Goal: Task Accomplishment & Management: Manage account settings

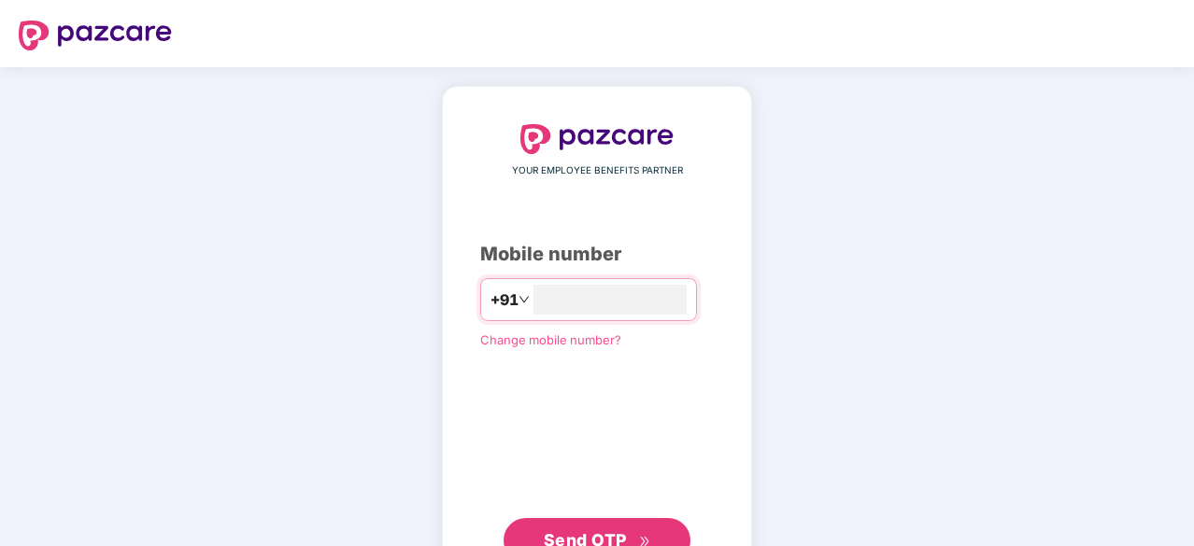
type input "**********"
click at [564, 510] on div "**********" at bounding box center [597, 342] width 234 height 437
click at [562, 524] on button "Send OTP" at bounding box center [596, 539] width 187 height 45
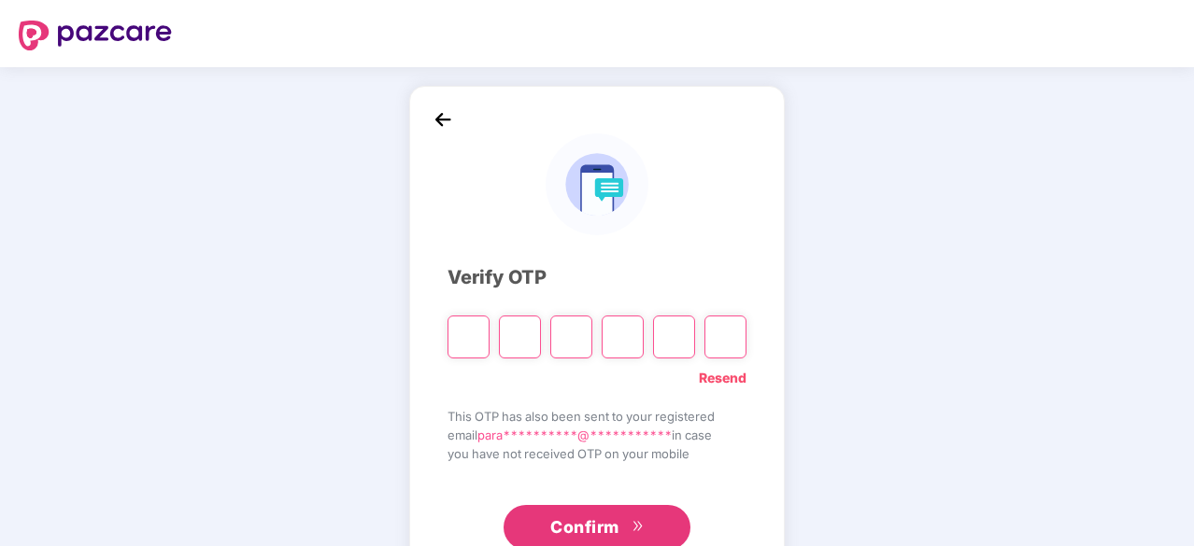
type input "*"
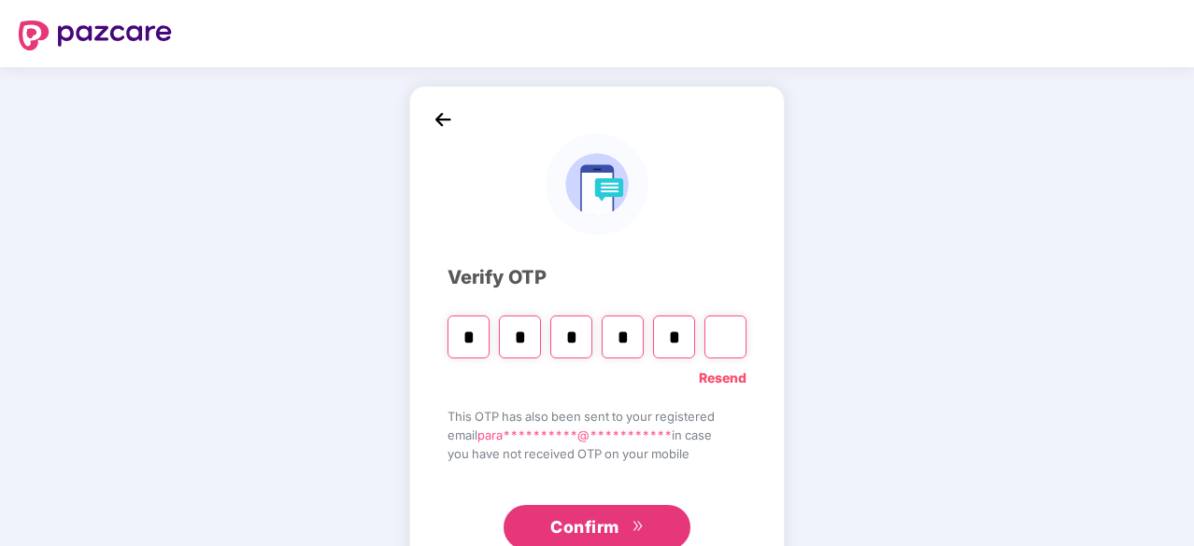
type input "*"
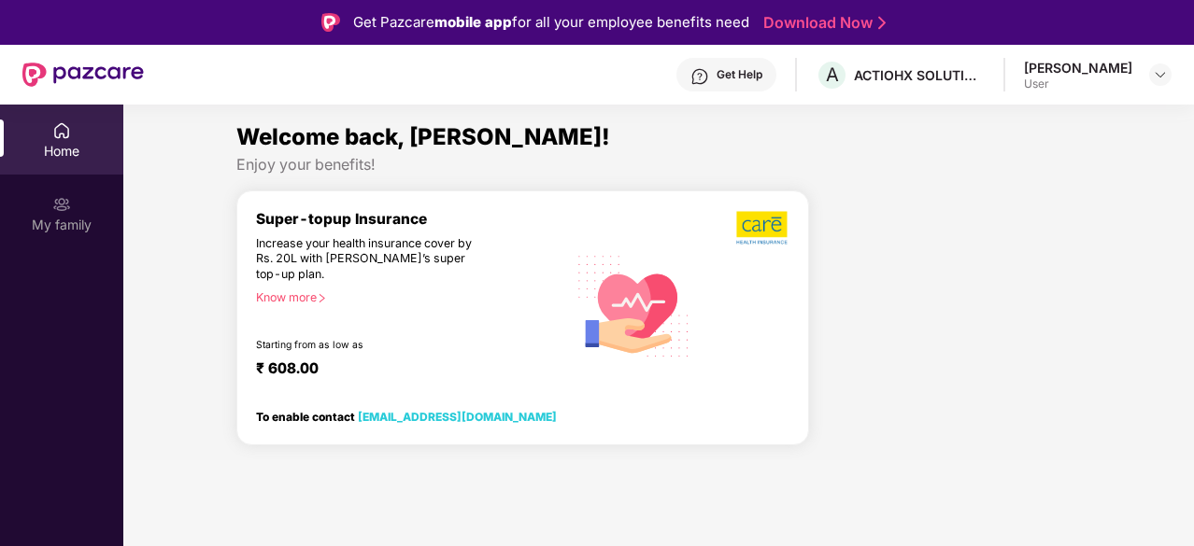
click at [556, 321] on div "Super-topup Insurance Increase your health insurance cover by Rs. 20L with [PER…" at bounding box center [411, 305] width 311 height 191
click at [55, 206] on img at bounding box center [61, 204] width 19 height 19
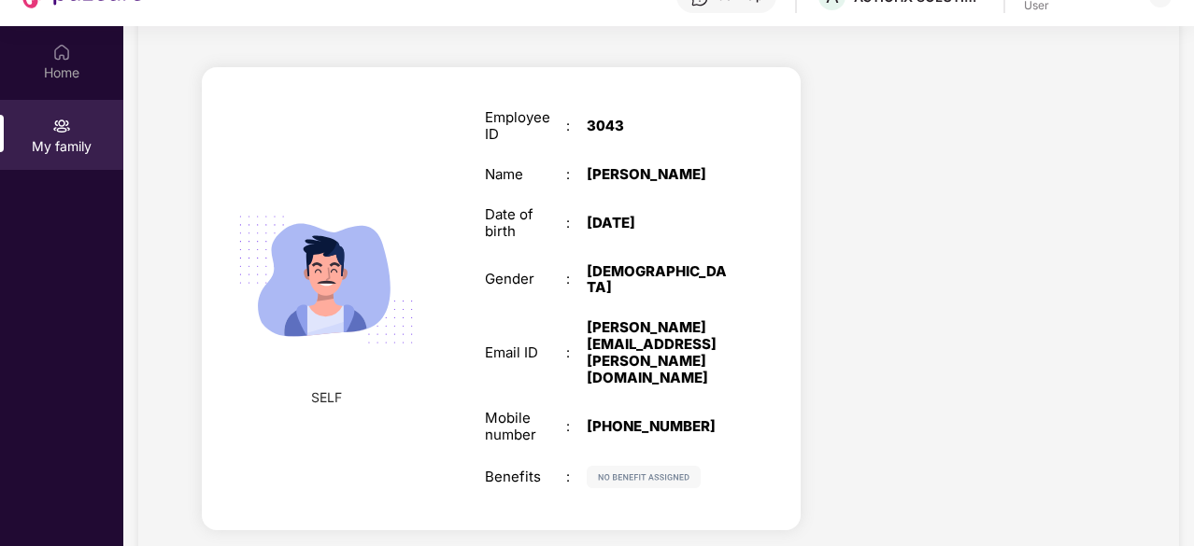
scroll to position [105, 0]
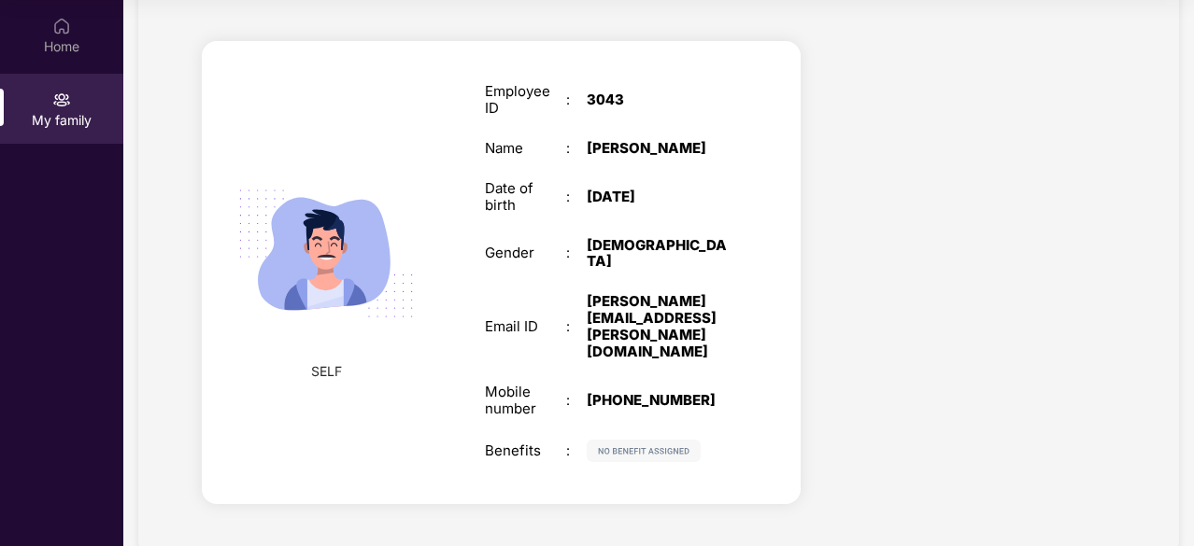
click at [688, 440] on img at bounding box center [644, 451] width 114 height 22
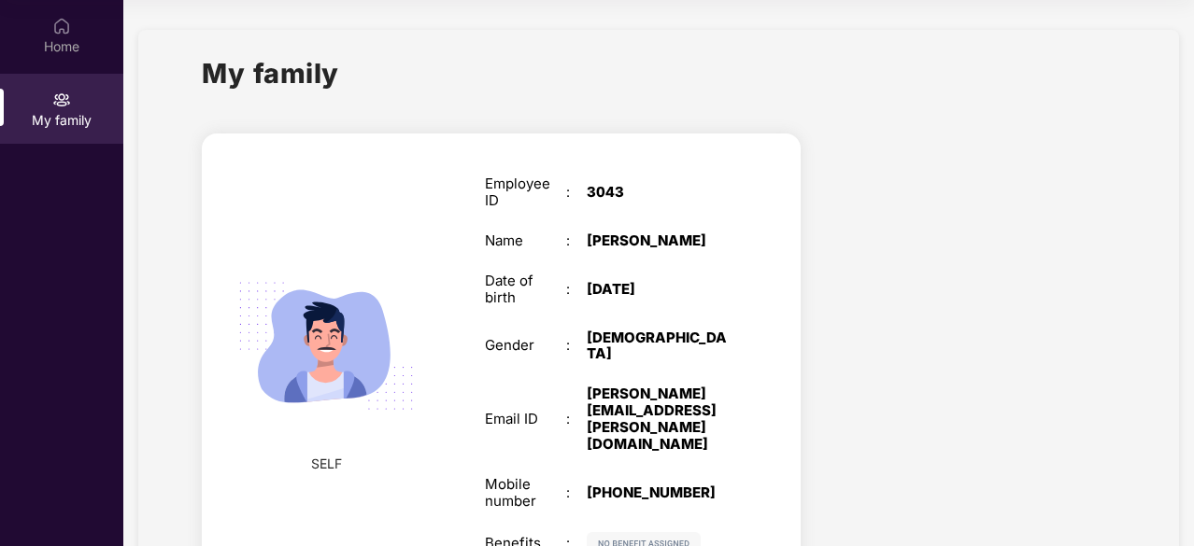
scroll to position [0, 0]
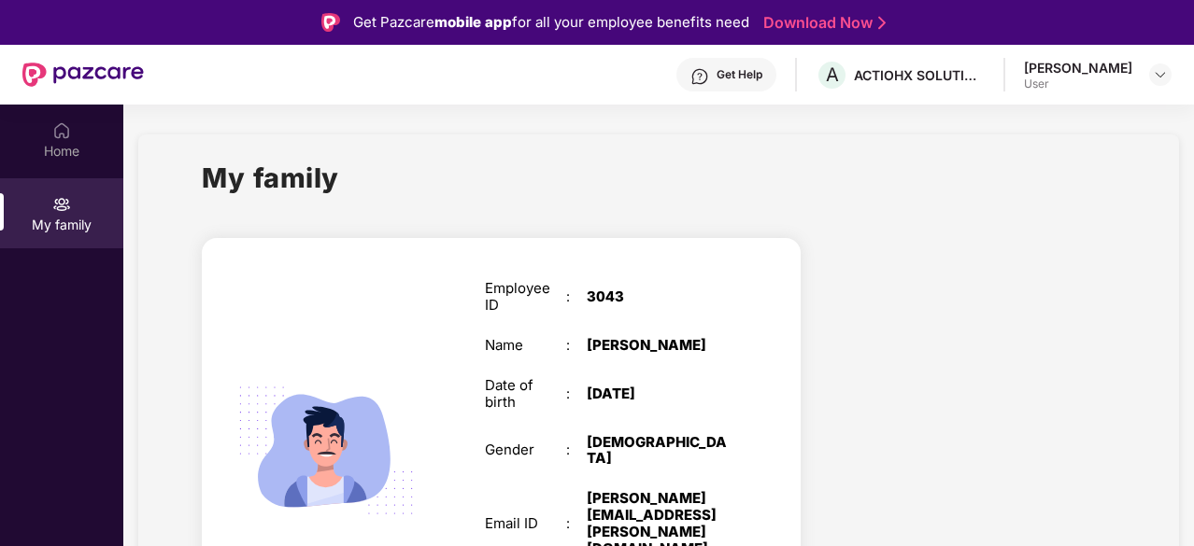
click at [1076, 84] on div "User" at bounding box center [1078, 84] width 108 height 15
click at [1076, 63] on div "[PERSON_NAME]" at bounding box center [1078, 68] width 108 height 18
click at [1164, 74] on img at bounding box center [1160, 74] width 15 height 15
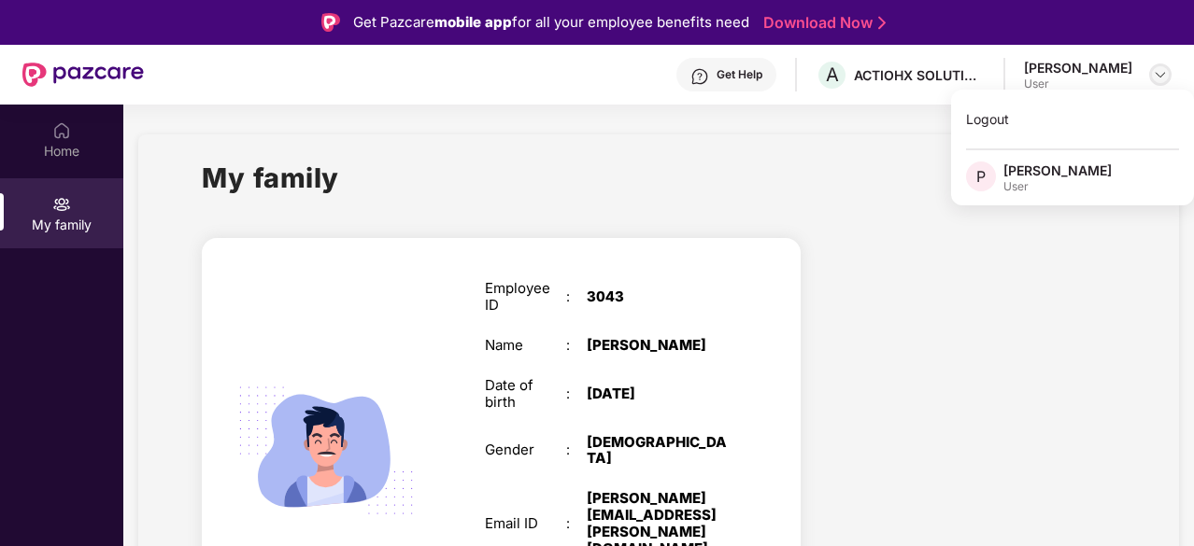
click at [1164, 74] on img at bounding box center [1160, 74] width 15 height 15
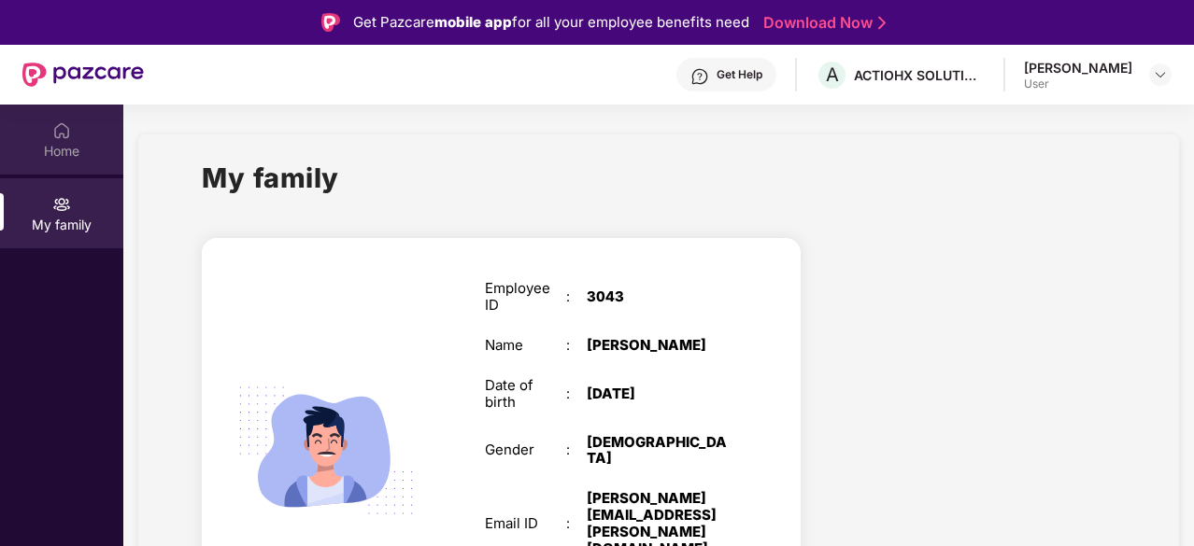
click at [78, 152] on div "Home" at bounding box center [61, 151] width 123 height 19
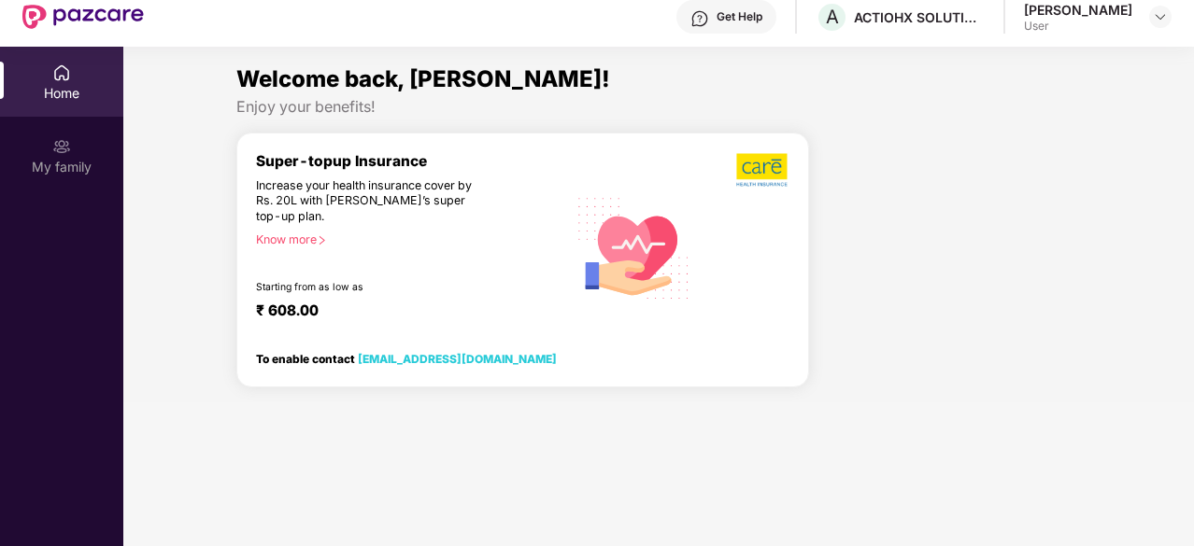
scroll to position [105, 0]
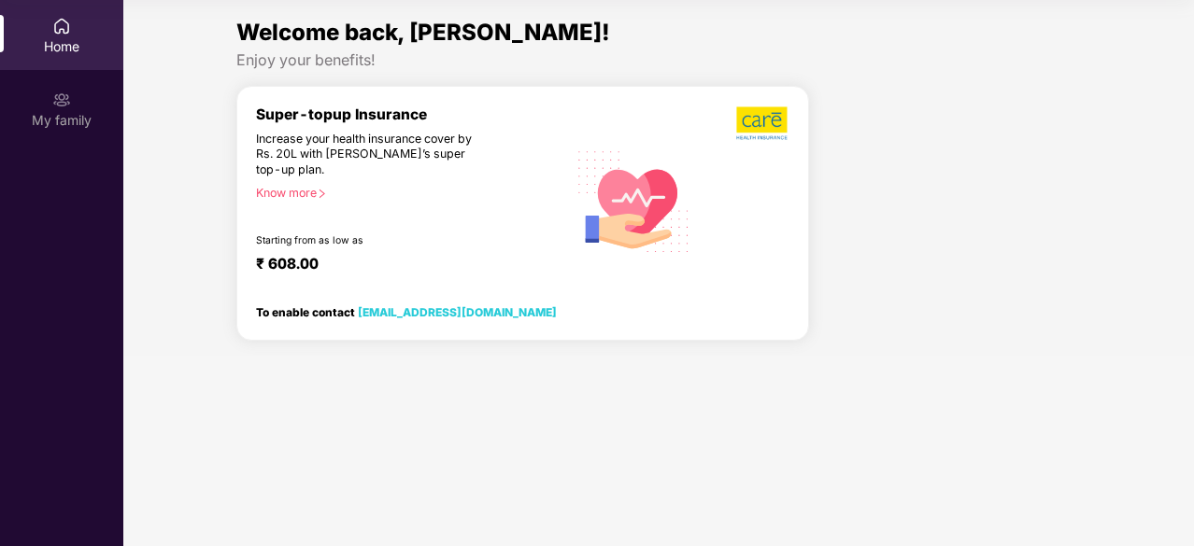
click at [390, 306] on link "[EMAIL_ADDRESS][DOMAIN_NAME]" at bounding box center [457, 312] width 199 height 14
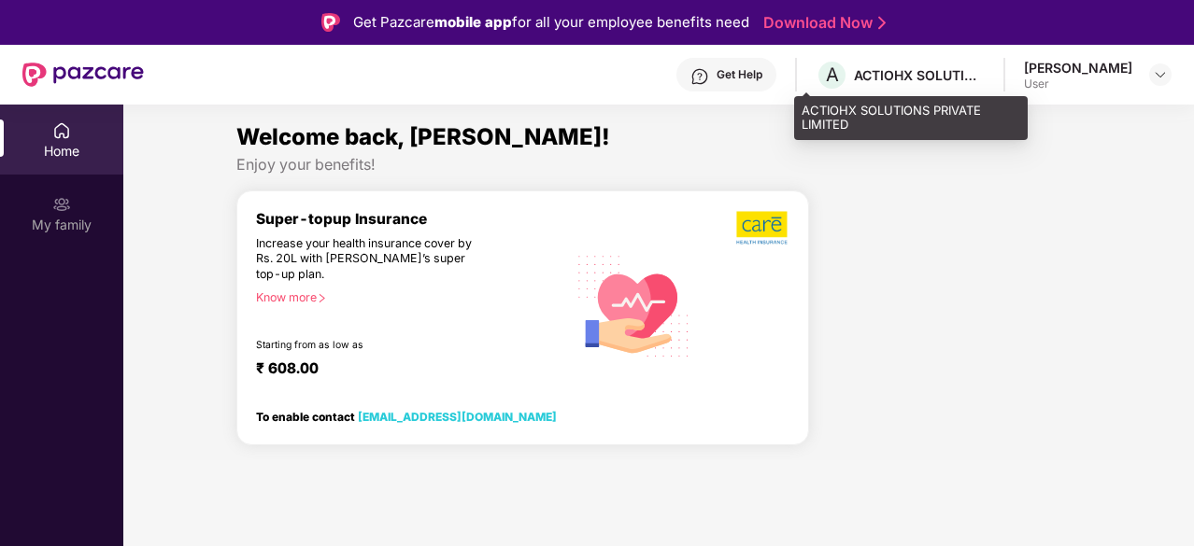
click at [894, 83] on div "ACTIOHX SOLUTIONS PRIVATE LIMITED" at bounding box center [919, 75] width 131 height 18
click at [881, 71] on div "ACTIOHX SOLUTIONS PRIVATE LIMITED" at bounding box center [919, 75] width 131 height 18
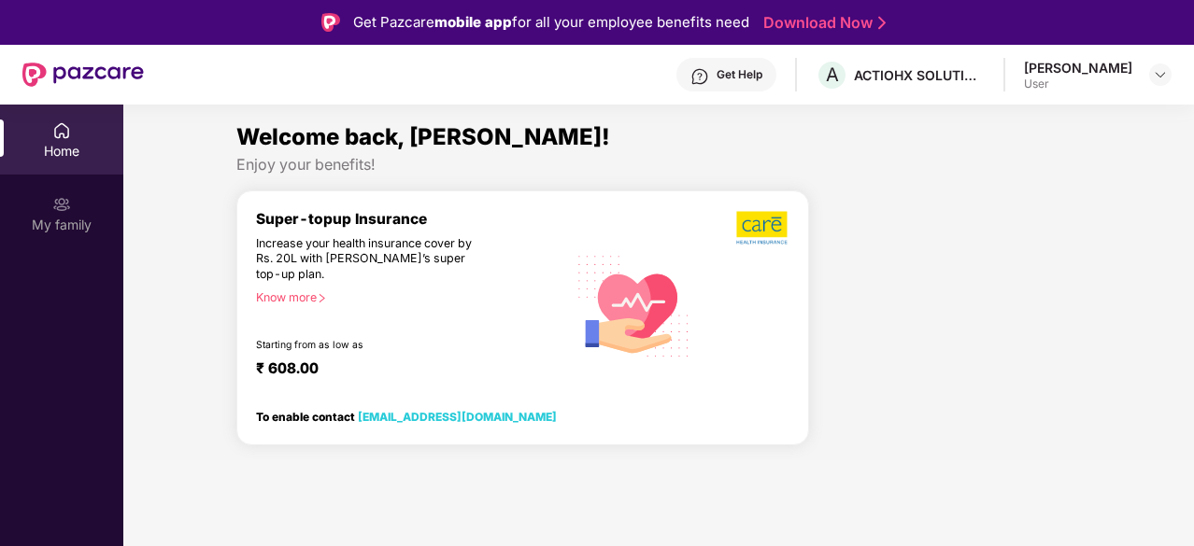
click at [90, 160] on div "Home" at bounding box center [61, 140] width 123 height 70
click at [82, 139] on div "Home" at bounding box center [61, 140] width 123 height 70
click at [1136, 63] on div "[PERSON_NAME] User" at bounding box center [1098, 75] width 148 height 33
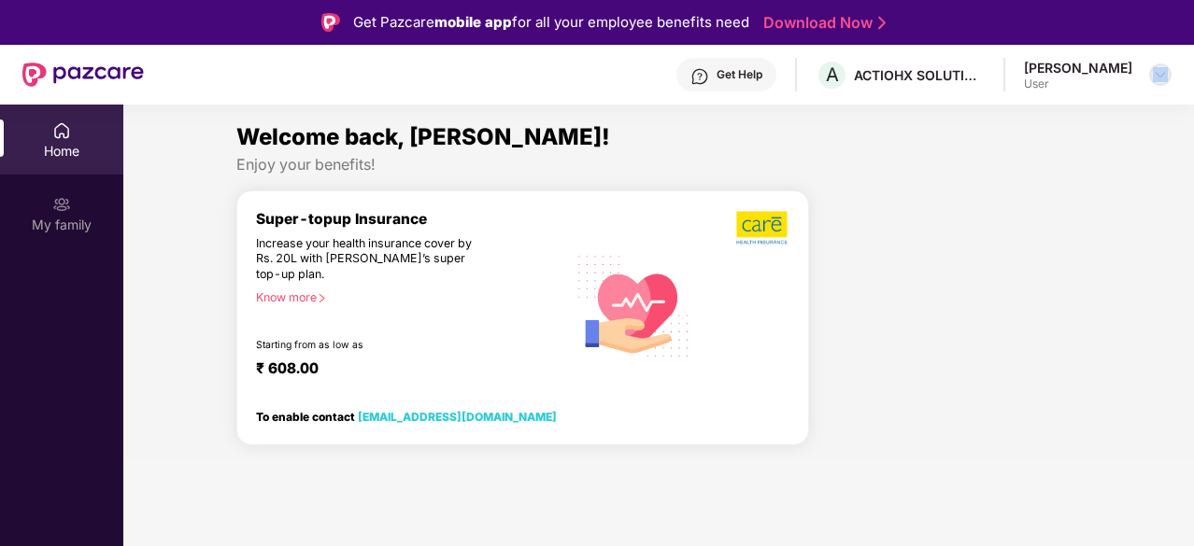
click at [1145, 77] on div "[PERSON_NAME] User" at bounding box center [1098, 75] width 148 height 33
click at [1150, 73] on div at bounding box center [1160, 75] width 22 height 22
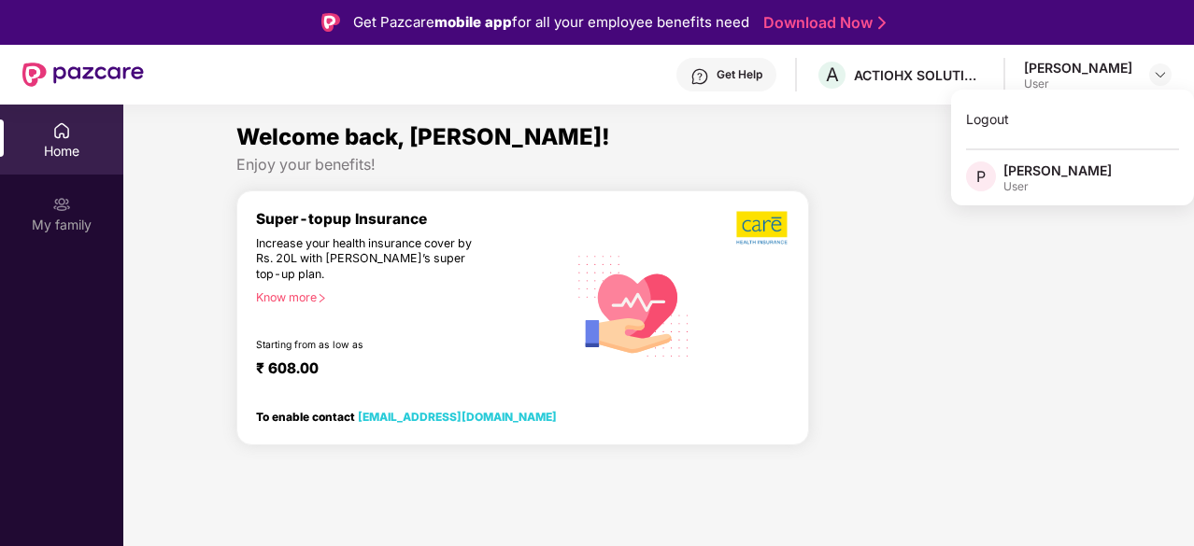
click at [1041, 173] on div "[PERSON_NAME]" at bounding box center [1057, 171] width 108 height 18
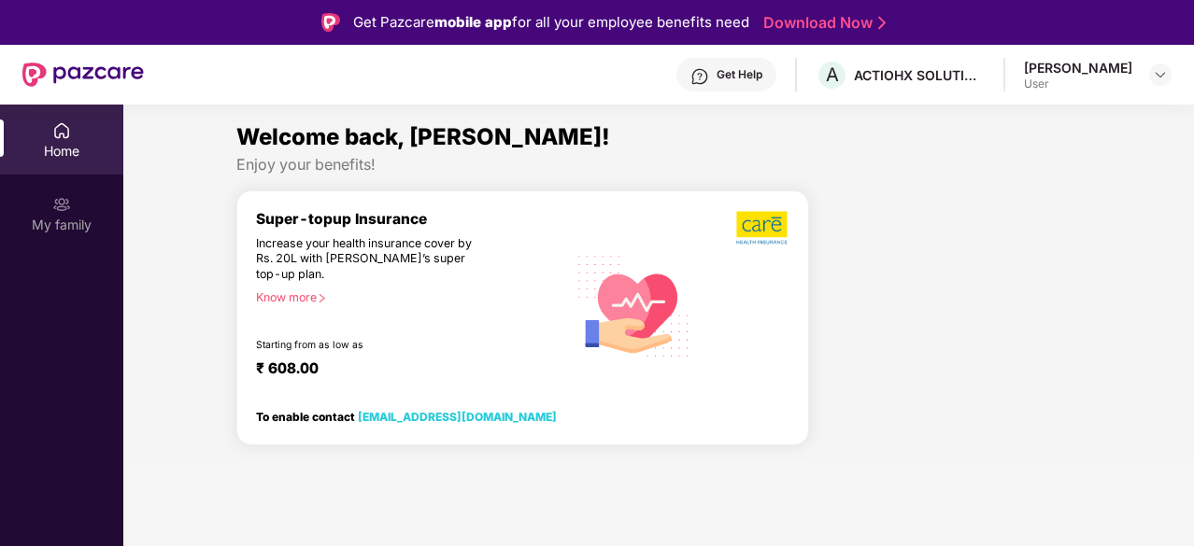
click at [1041, 173] on div "Enjoy your benefits!" at bounding box center [658, 165] width 844 height 20
click at [1042, 362] on div at bounding box center [952, 326] width 272 height 272
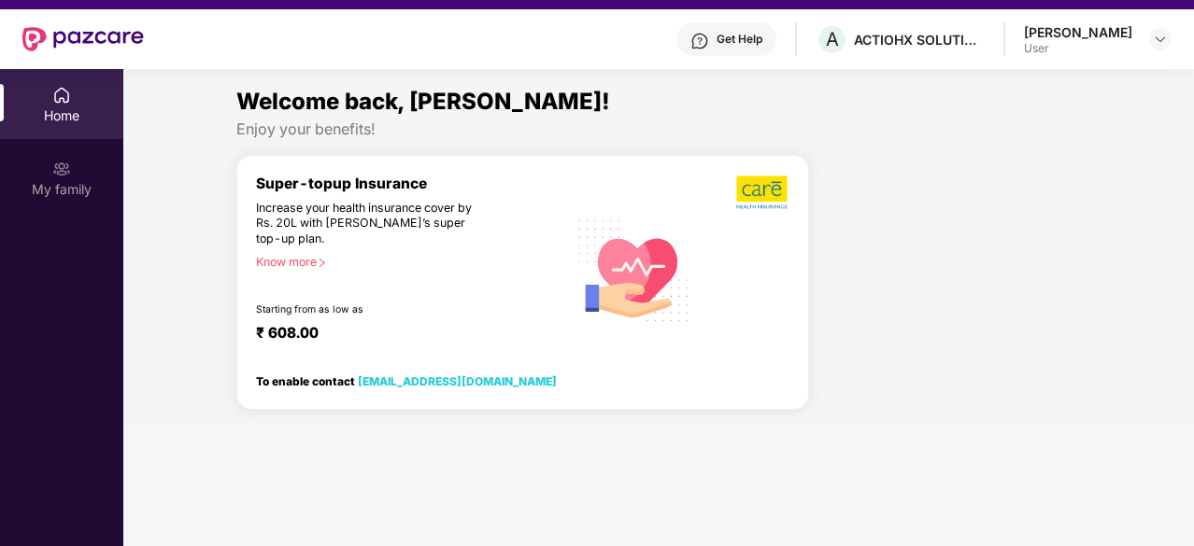
scroll to position [11, 0]
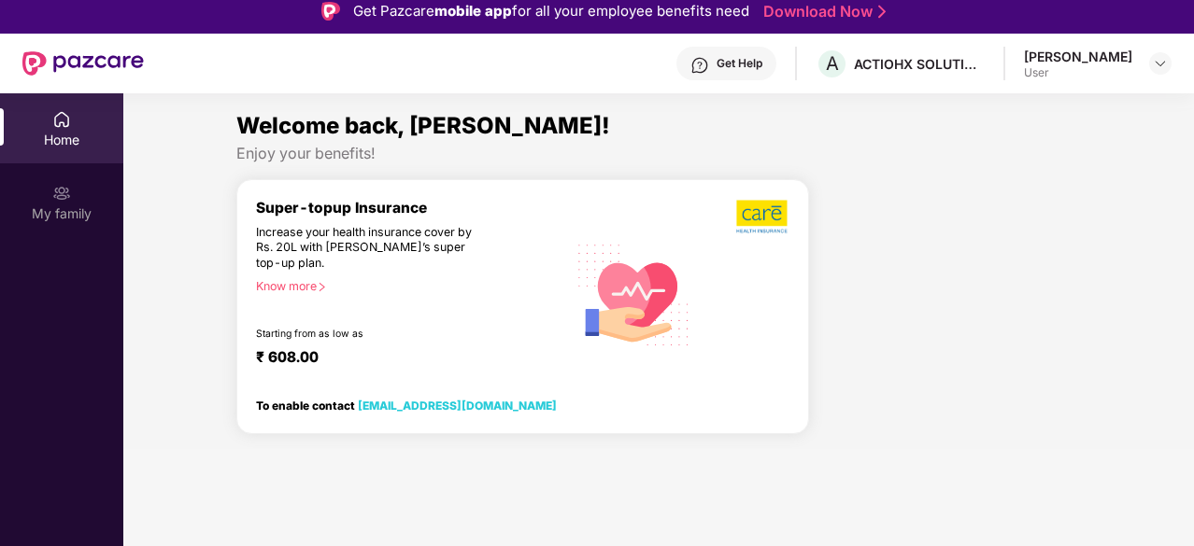
click at [1028, 50] on div "[PERSON_NAME]" at bounding box center [1078, 57] width 108 height 18
click at [1028, 59] on div "[PERSON_NAME]" at bounding box center [1078, 57] width 108 height 18
click at [1169, 61] on div at bounding box center [1160, 63] width 22 height 22
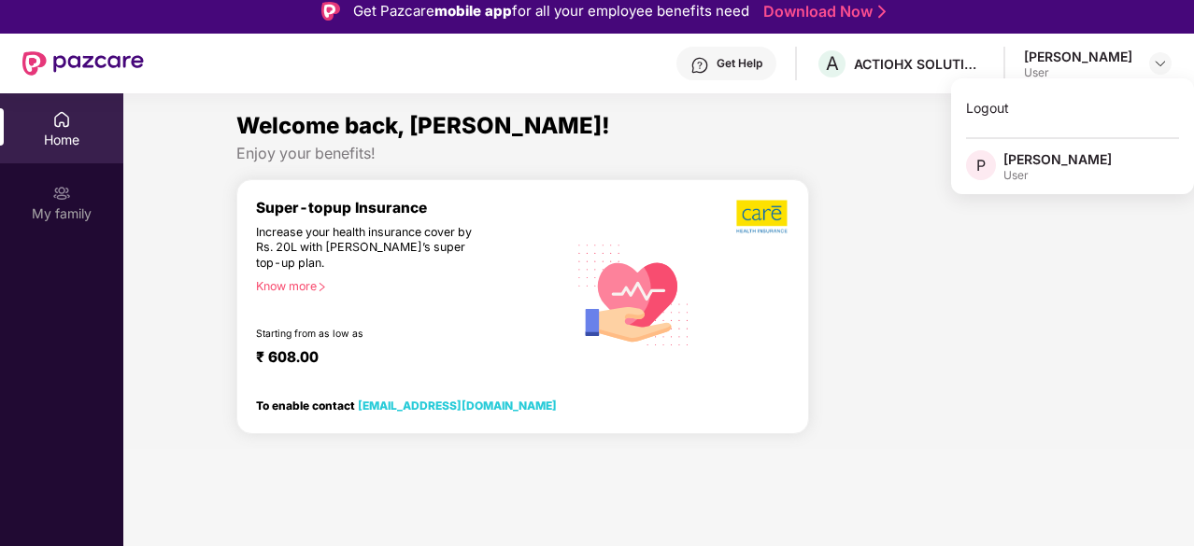
click at [1067, 152] on div "[PERSON_NAME]" at bounding box center [1057, 159] width 108 height 18
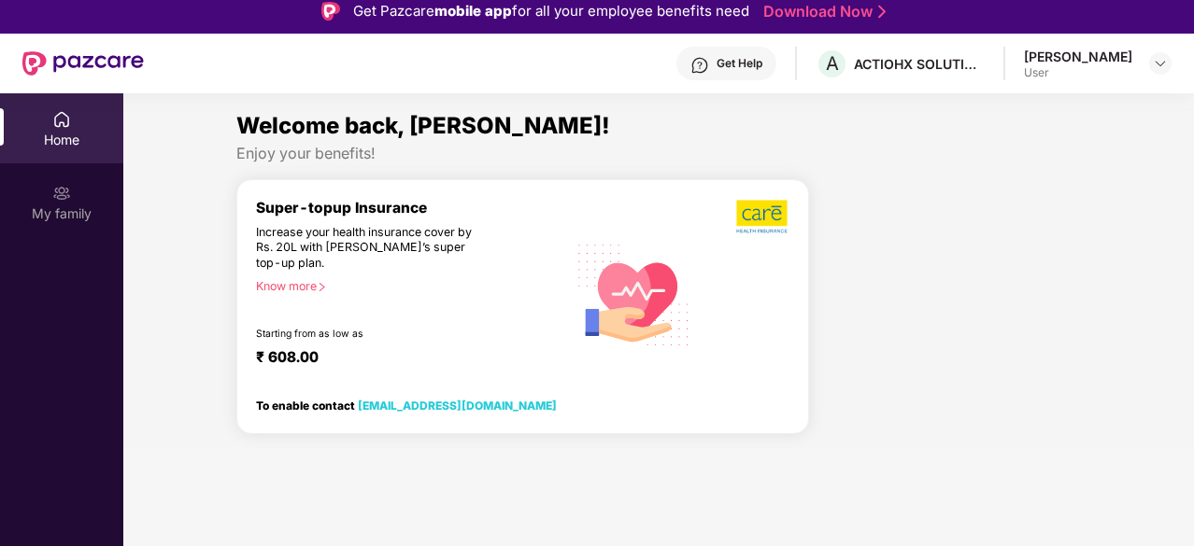
click at [1063, 164] on div "Welcome back, [PERSON_NAME]! Enjoy your benefits! Super-topup Insurance Increas…" at bounding box center [658, 278] width 1085 height 341
click at [1168, 59] on div at bounding box center [1160, 63] width 22 height 22
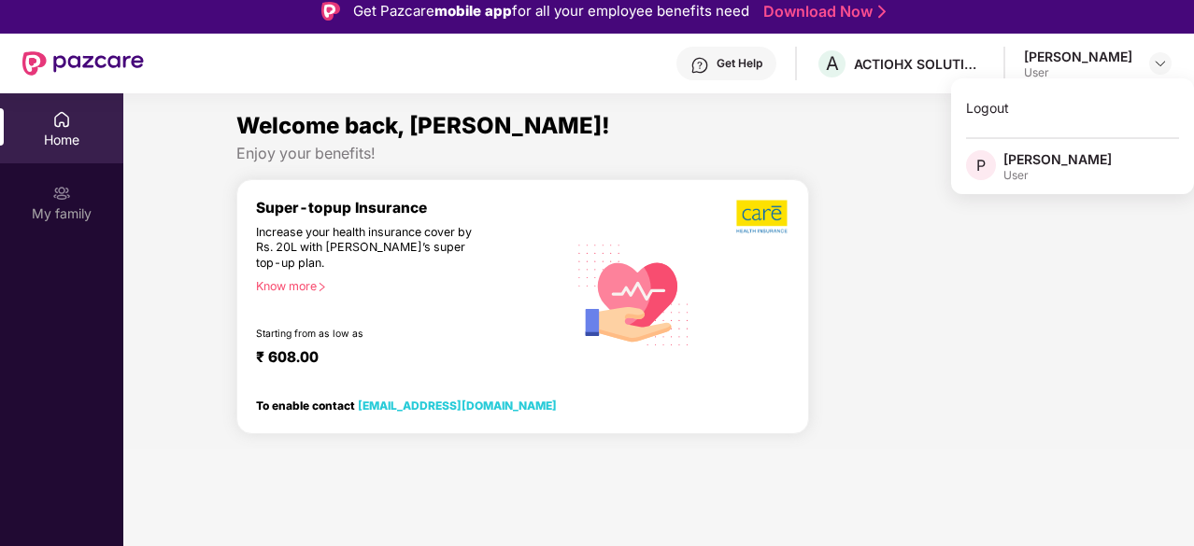
click at [1104, 160] on div "[PERSON_NAME]" at bounding box center [1057, 159] width 108 height 18
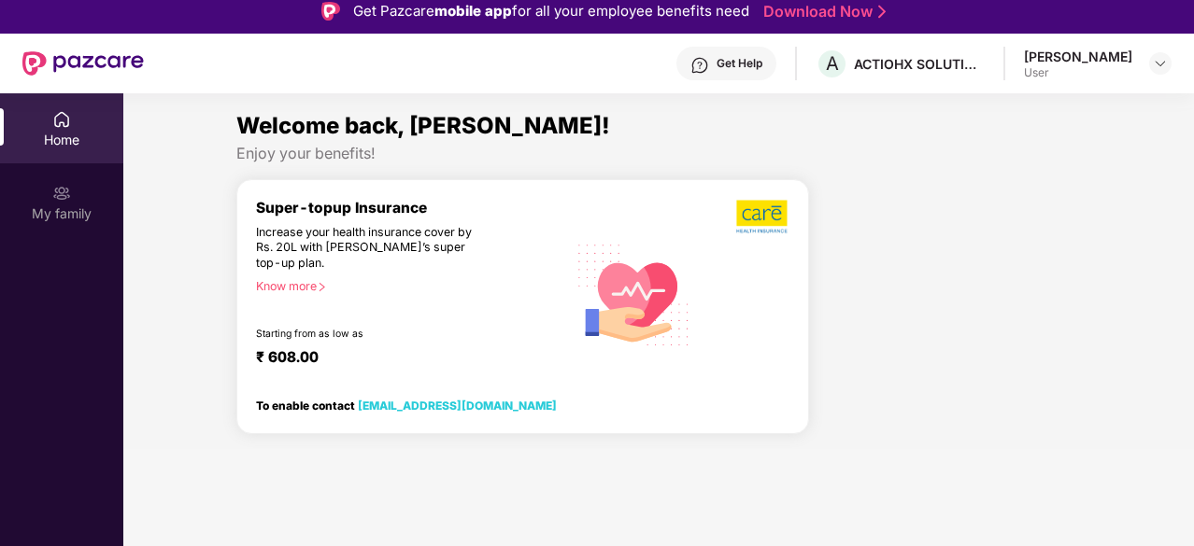
click at [1104, 160] on div "Welcome back, [PERSON_NAME]! Enjoy your benefits! Super-topup Insurance Increas…" at bounding box center [658, 278] width 1085 height 341
click at [43, 190] on div "My family" at bounding box center [61, 202] width 123 height 70
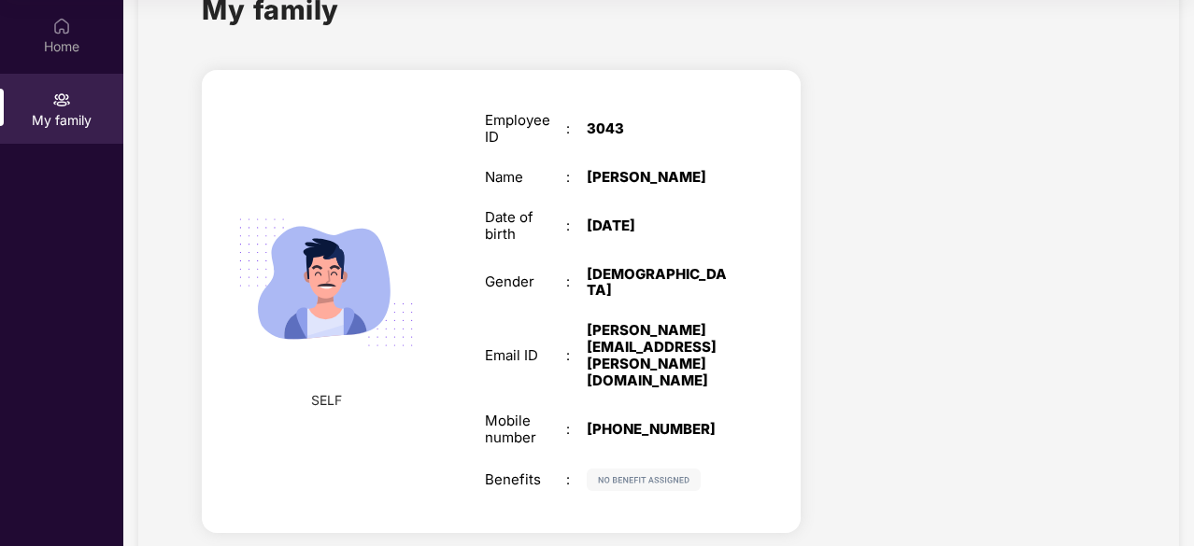
scroll to position [92, 0]
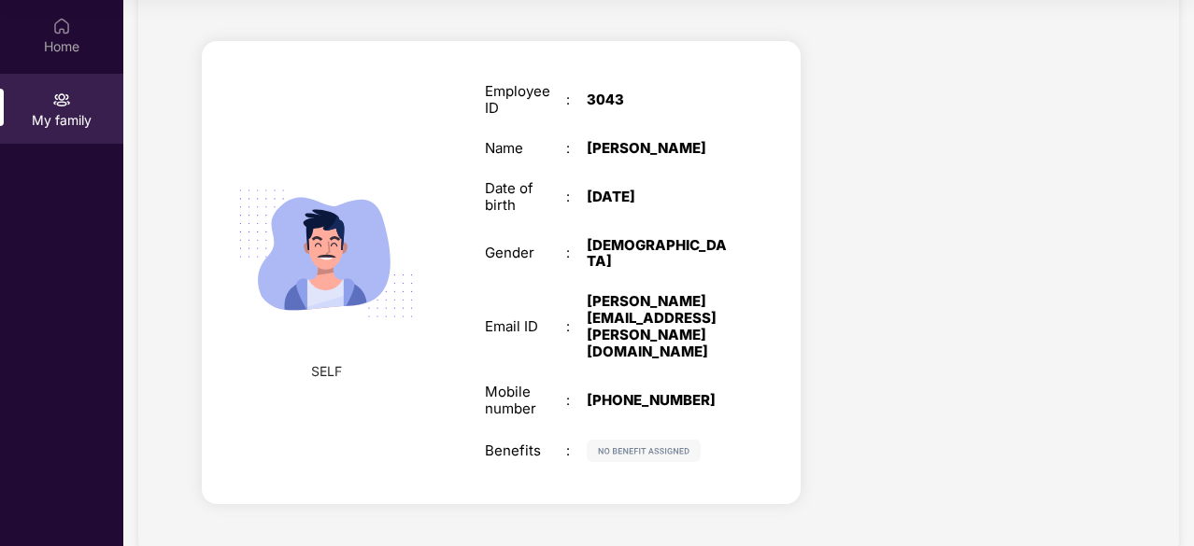
click at [579, 261] on div ":" at bounding box center [576, 253] width 21 height 17
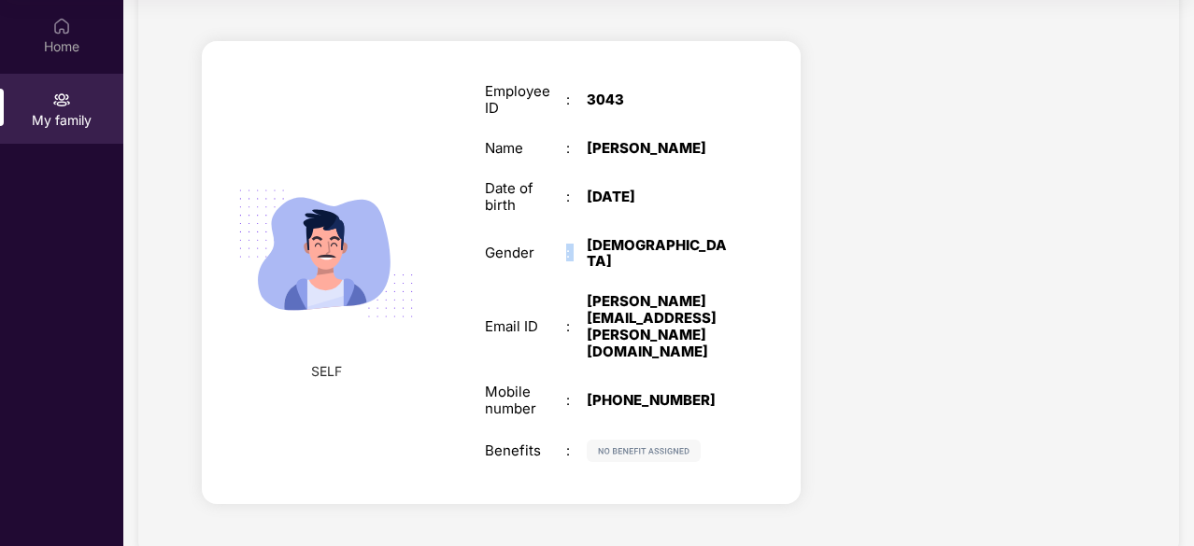
drag, startPoint x: 579, startPoint y: 261, endPoint x: 588, endPoint y: 277, distance: 18.4
click at [583, 262] on div ":" at bounding box center [576, 253] width 21 height 17
click at [588, 277] on div "Employee ID : 3043 Name : [PERSON_NAME] Date of birth : [DEMOGRAPHIC_DATA] Gend…" at bounding box center [606, 273] width 280 height 426
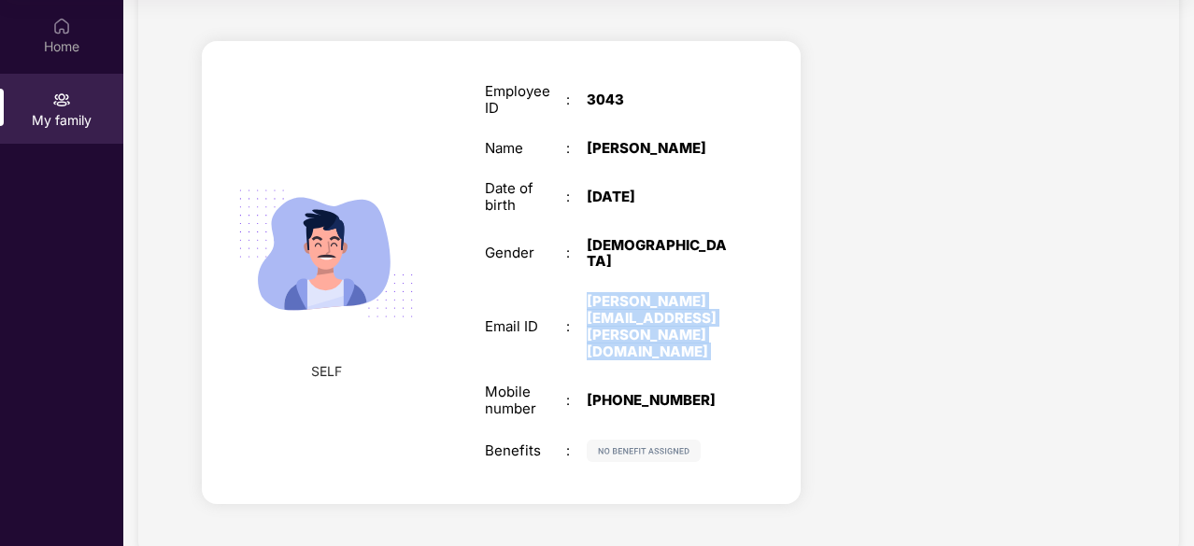
click at [588, 277] on div "Employee ID : 3043 Name : [PERSON_NAME] Date of birth : [DEMOGRAPHIC_DATA] Gend…" at bounding box center [606, 273] width 280 height 426
click at [403, 295] on img at bounding box center [326, 254] width 216 height 216
click at [322, 370] on div "SELF" at bounding box center [326, 273] width 140 height 255
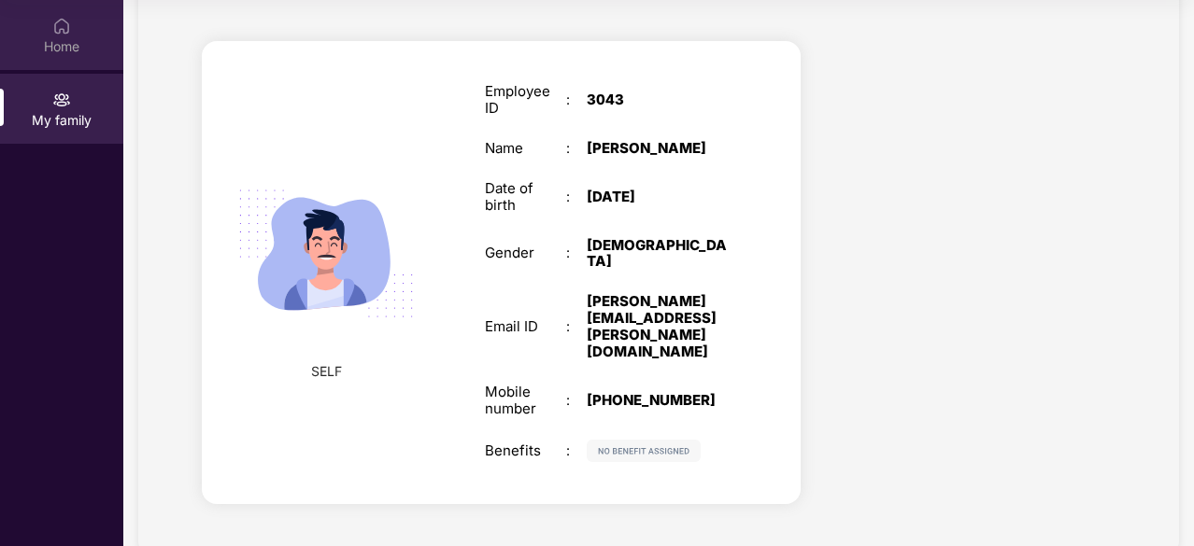
click at [79, 57] on div "Home" at bounding box center [61, 35] width 123 height 70
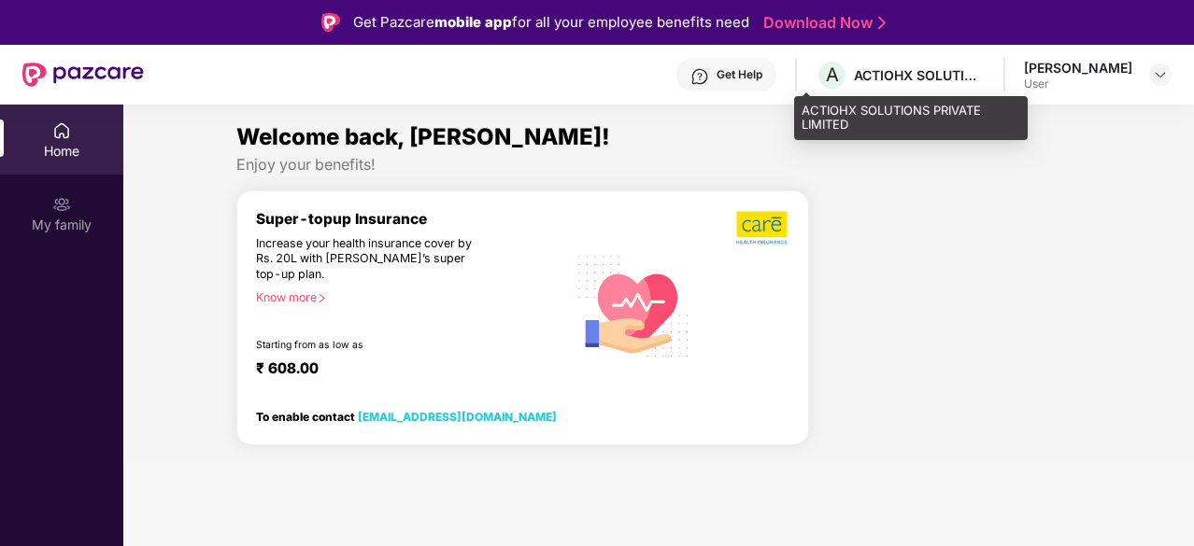
click at [864, 84] on div "A ACTIOHX SOLUTIONS PRIVATE LIMITED" at bounding box center [899, 75] width 169 height 33
